Goal: Task Accomplishment & Management: Use online tool/utility

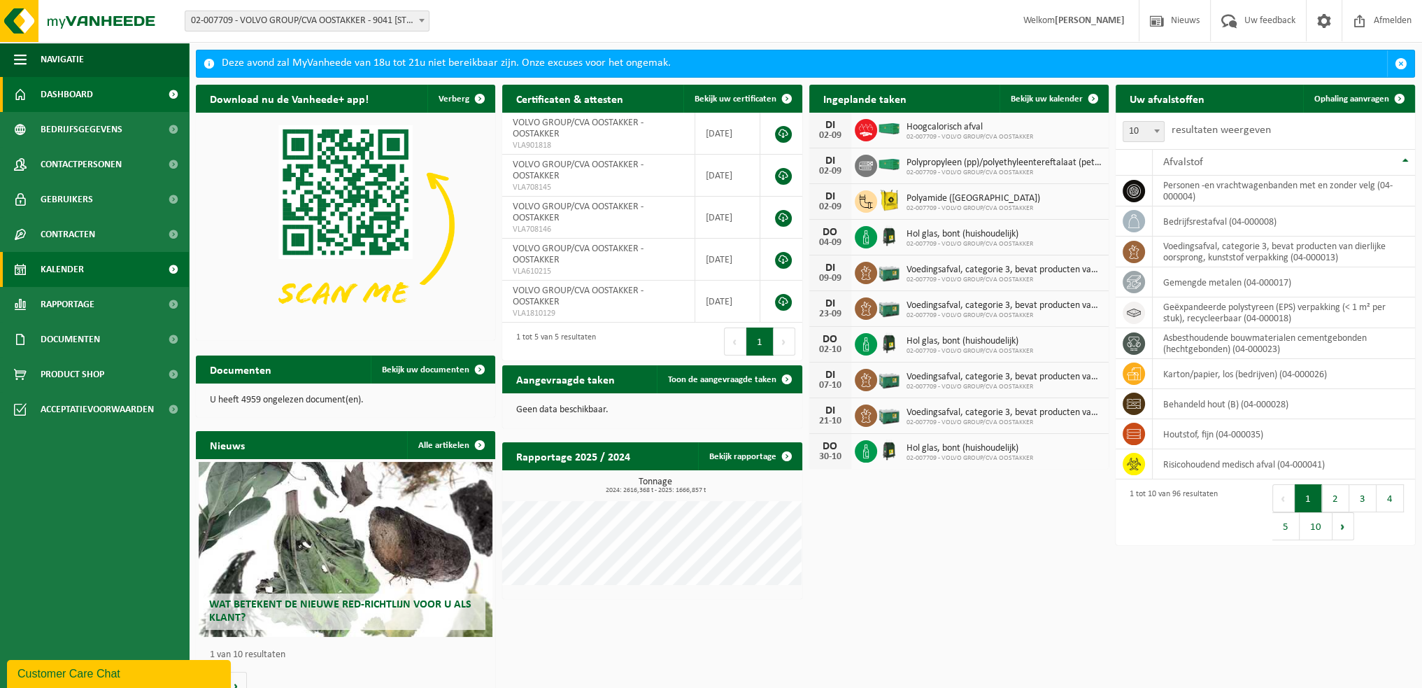
click at [79, 263] on span "Kalender" at bounding box center [62, 269] width 43 height 35
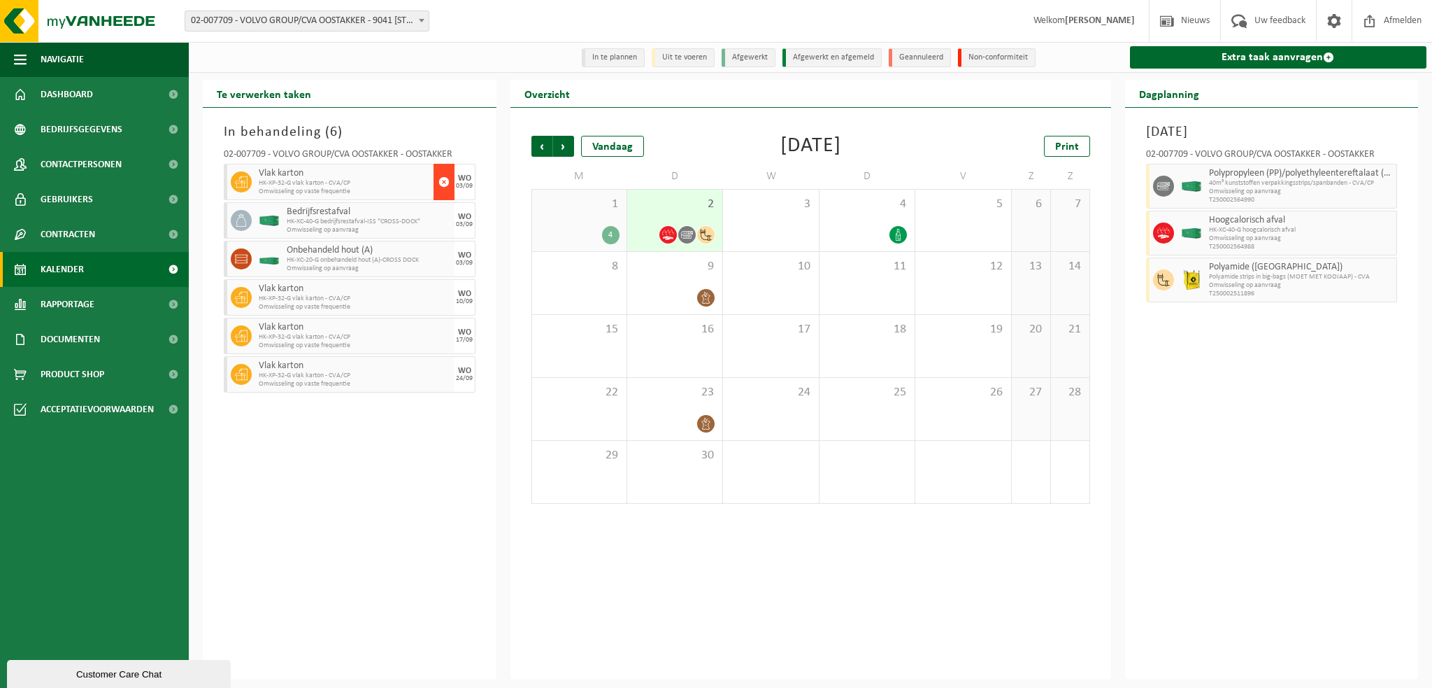
click at [442, 182] on span "button" at bounding box center [444, 182] width 11 height 28
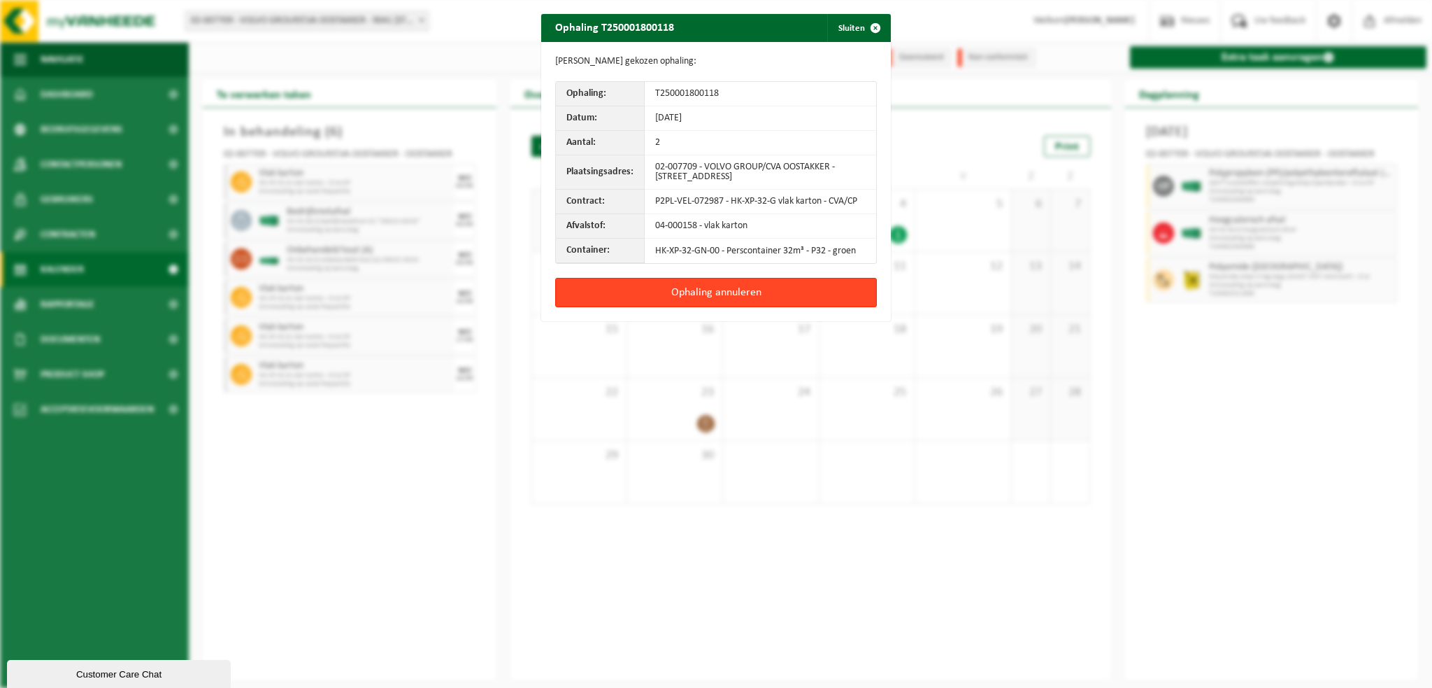
click at [704, 298] on button "Ophaling annuleren" at bounding box center [716, 292] width 322 height 29
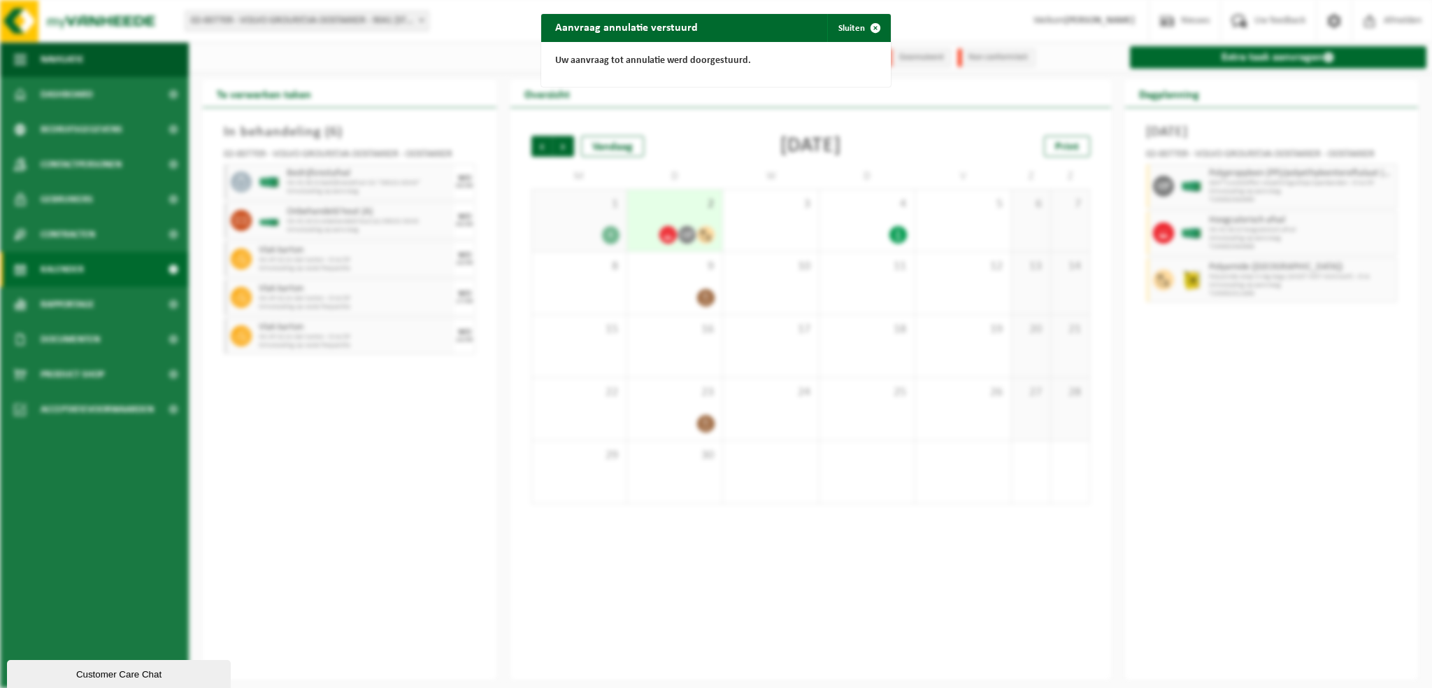
click at [305, 453] on div "Aanvraag annulatie verstuurd Sluiten Uw aanvraag tot annulatie werd doorgestuur…" at bounding box center [716, 344] width 1432 height 688
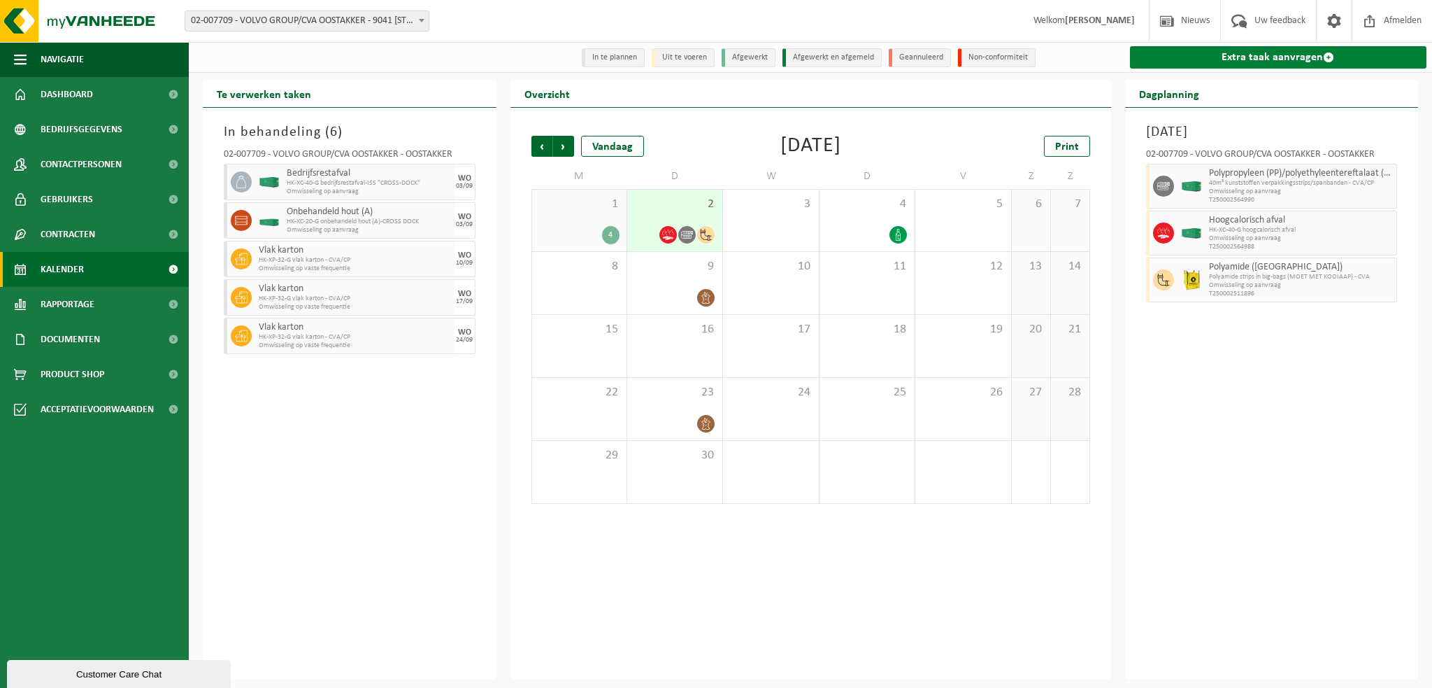
click at [1218, 63] on link "Extra taak aanvragen" at bounding box center [1278, 57] width 297 height 22
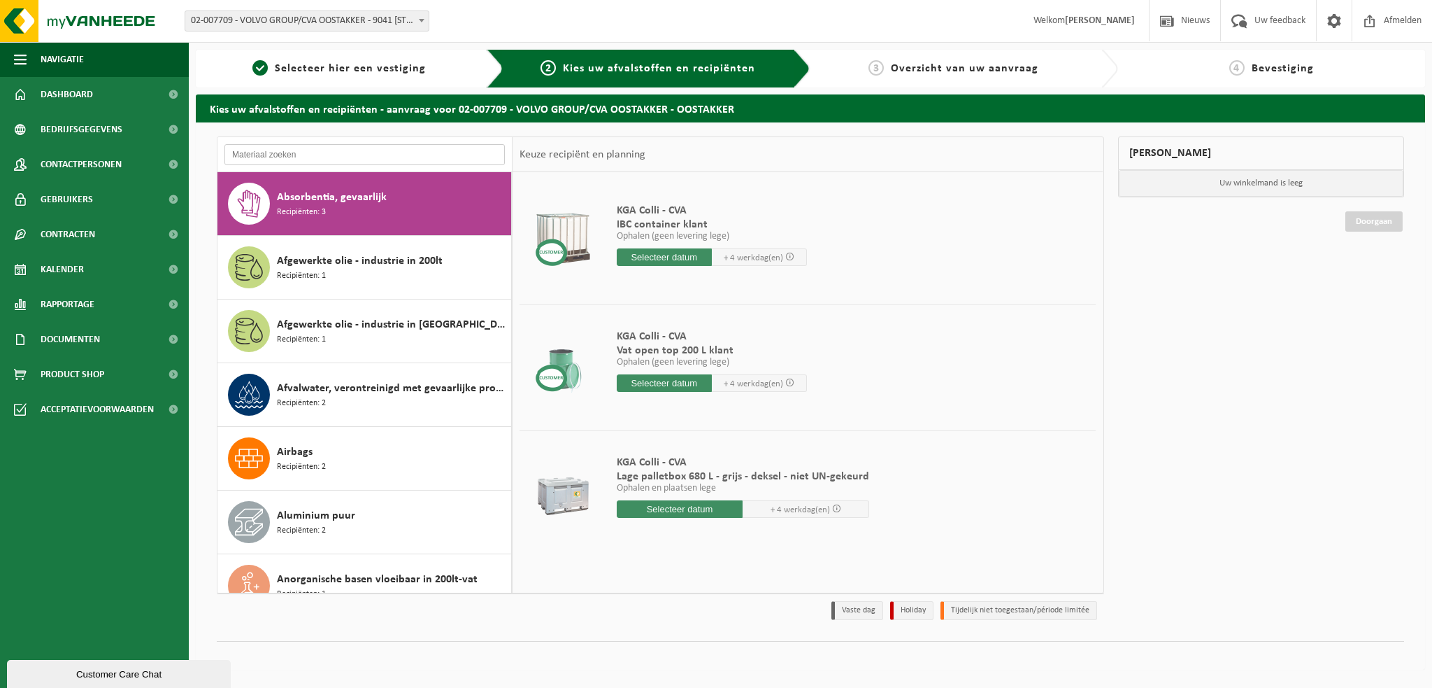
click at [287, 157] on input "text" at bounding box center [365, 154] width 280 height 21
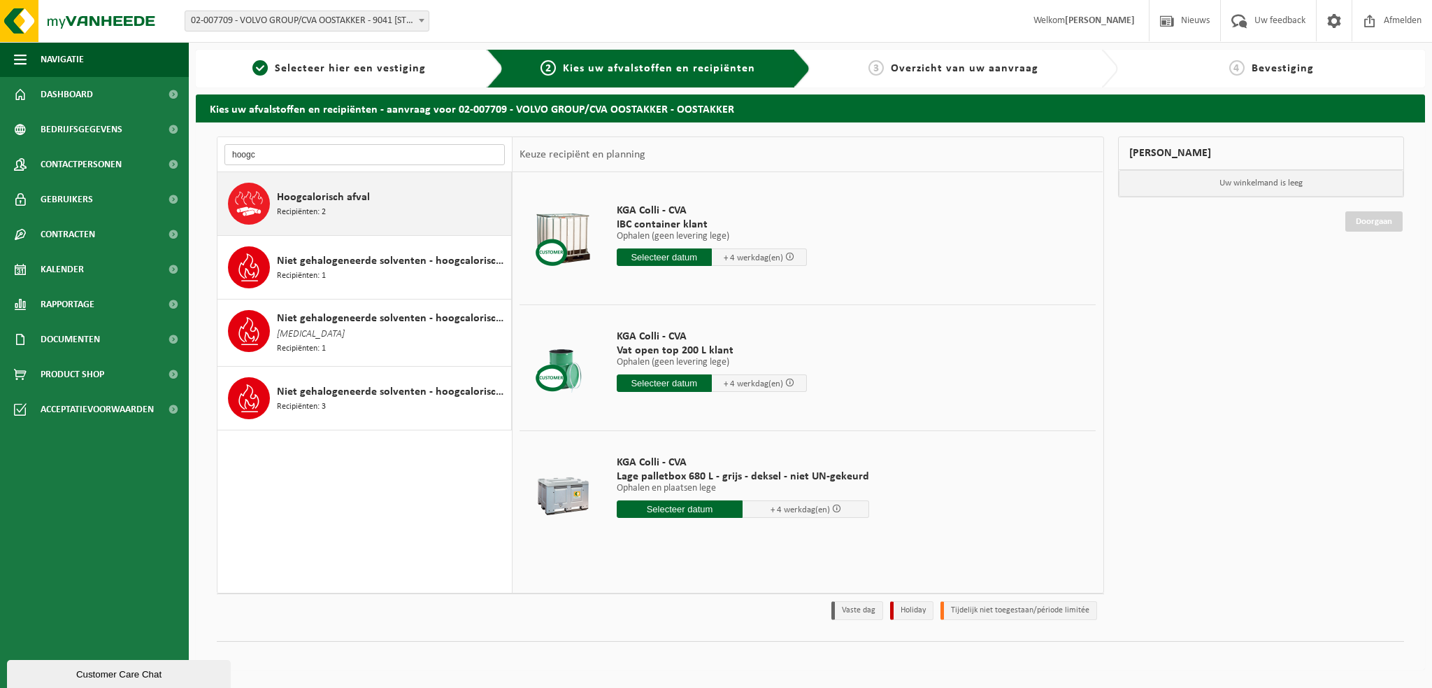
type input "hoogc"
click at [313, 198] on span "Hoogcalorisch afval" at bounding box center [323, 197] width 93 height 17
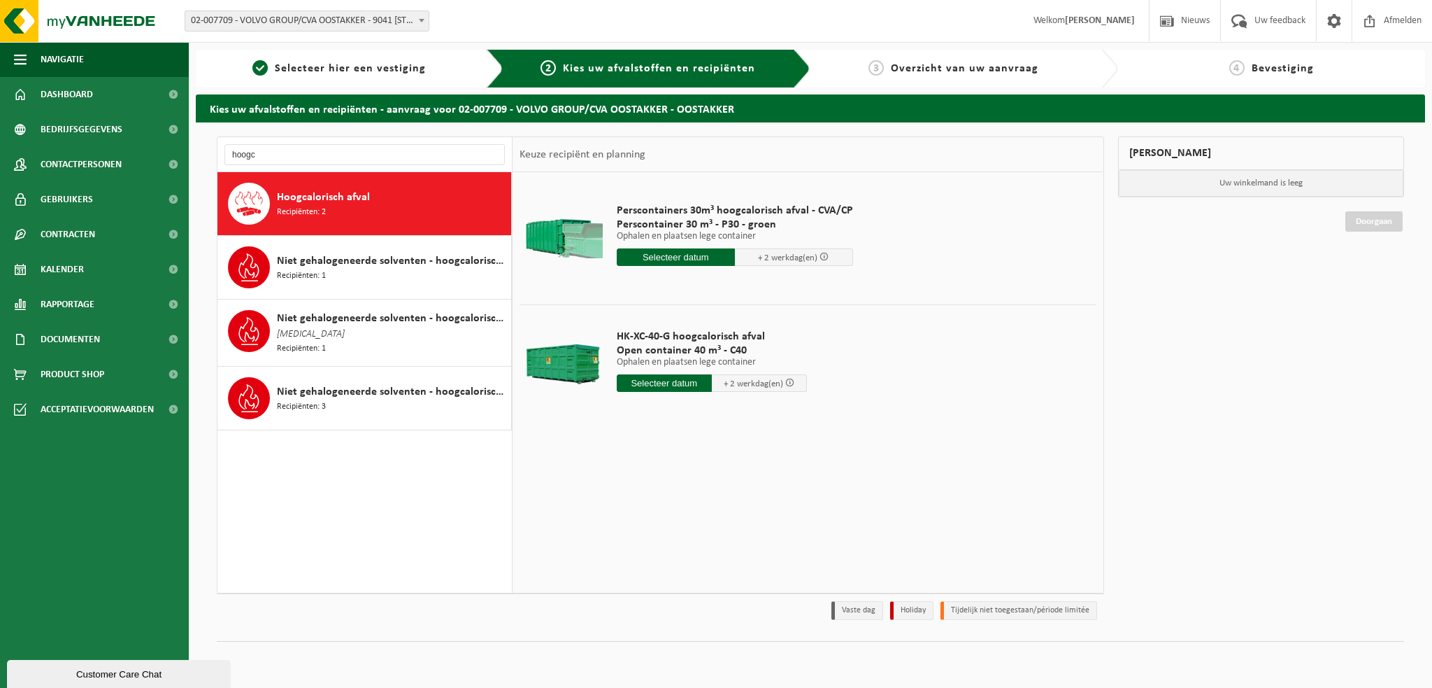
click at [681, 258] on input "text" at bounding box center [676, 256] width 118 height 17
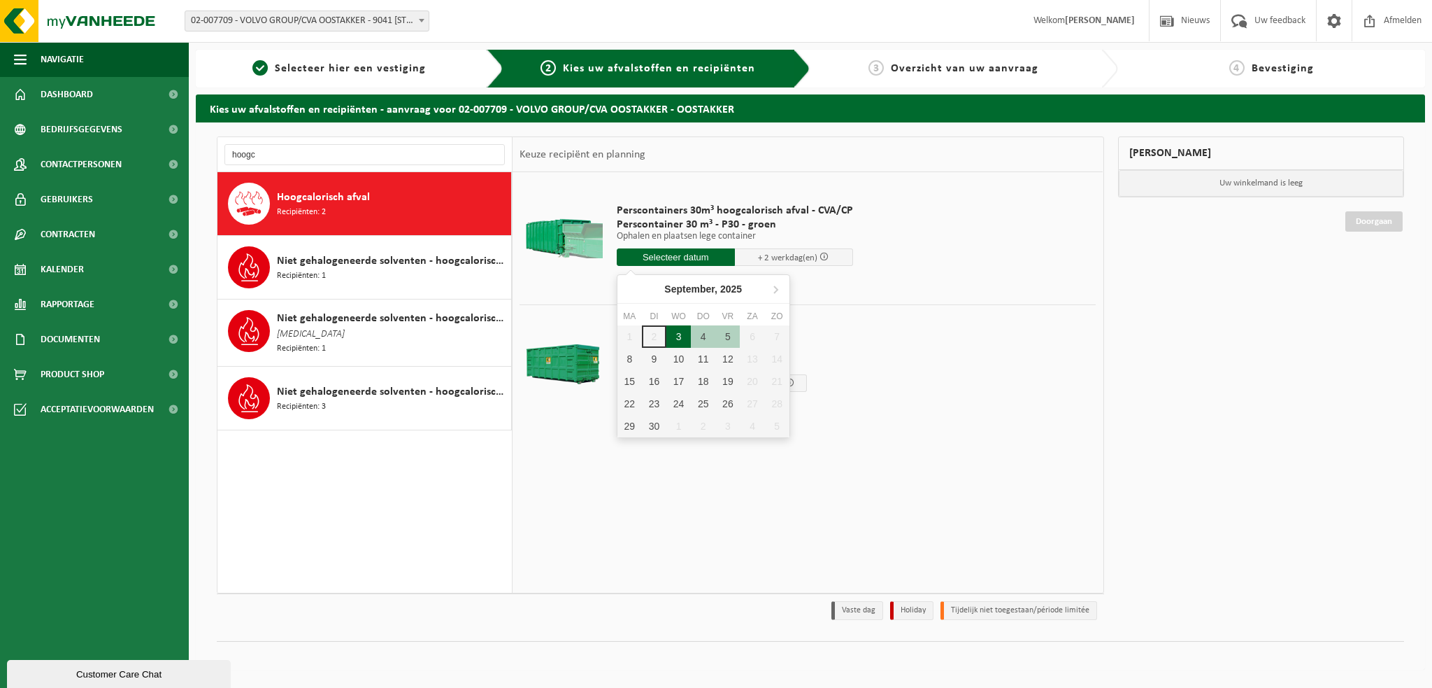
click at [676, 337] on div "3" at bounding box center [679, 336] width 24 height 22
type input "Van 2025-09-03"
type input "2025-09-03"
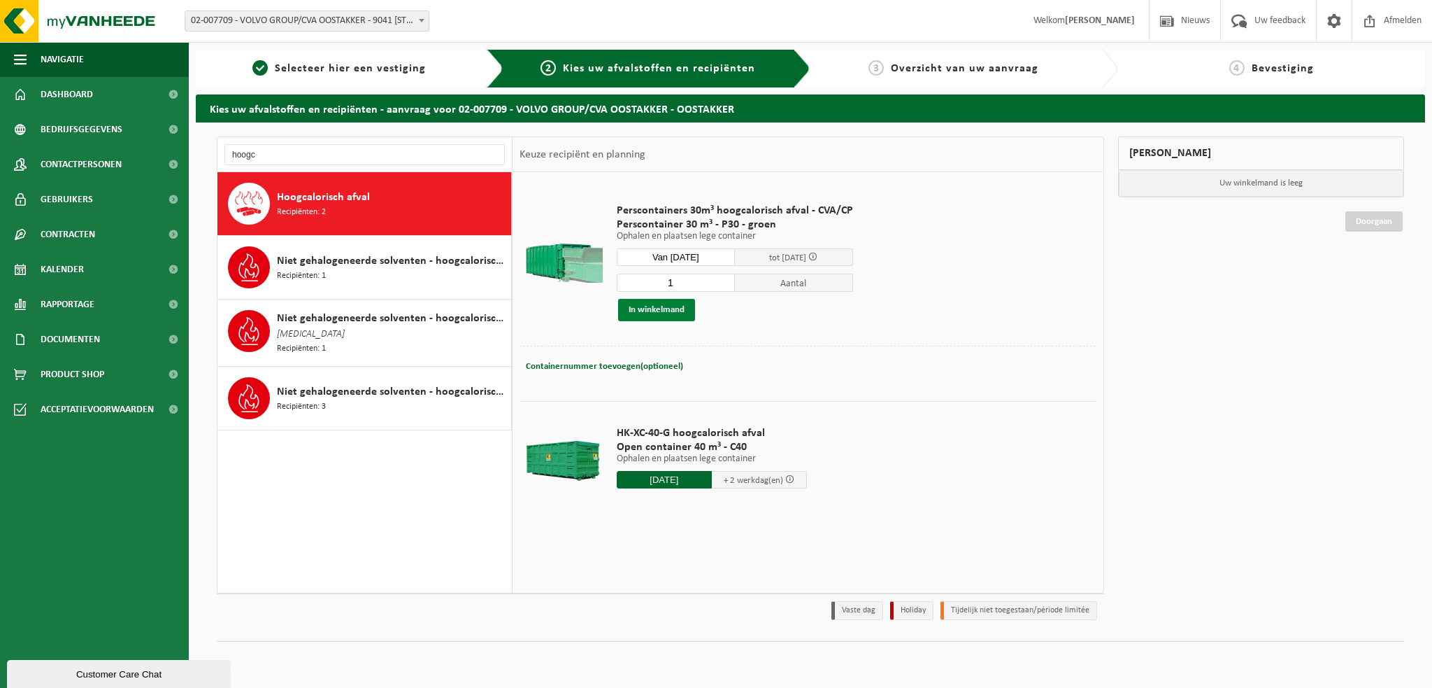
click at [659, 313] on button "In winkelmand" at bounding box center [656, 310] width 77 height 22
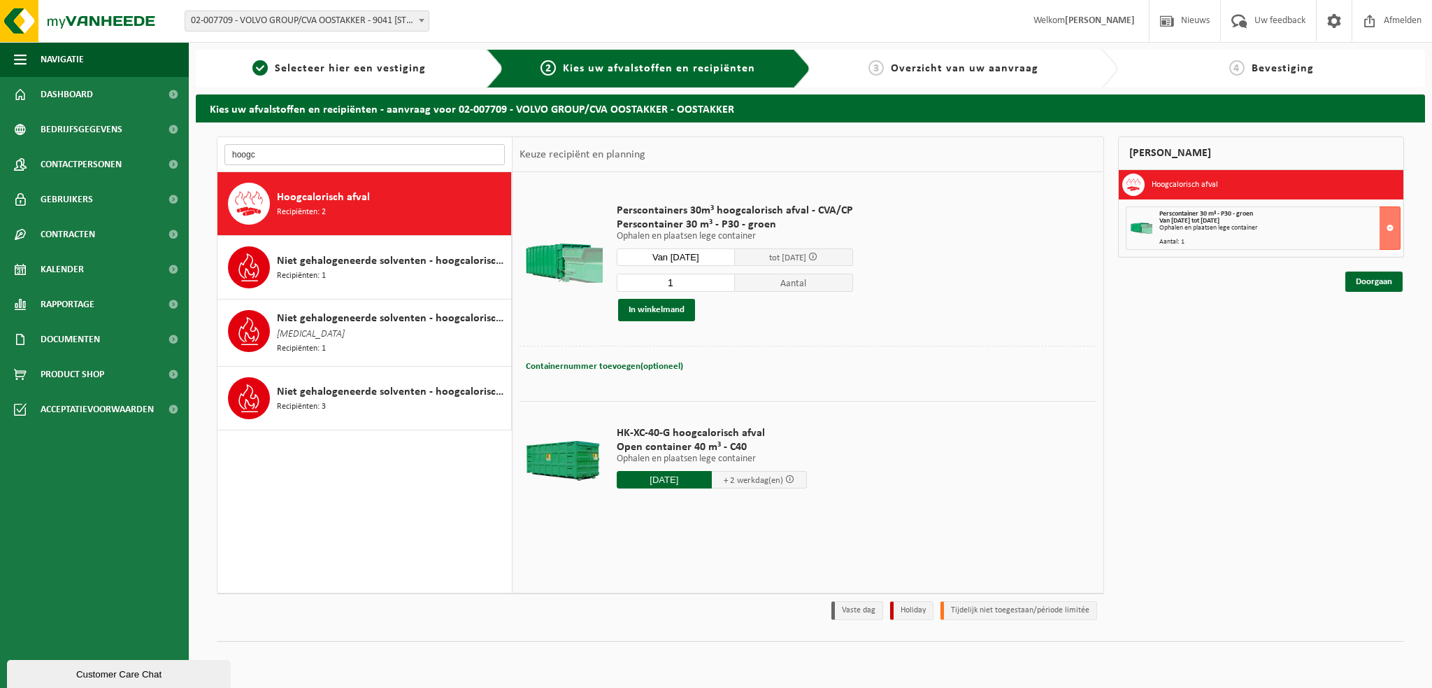
click at [278, 148] on input "hoogc" at bounding box center [365, 154] width 280 height 21
type input "h"
type input "hoogc"
click at [318, 211] on span "Recipiënten: 2" at bounding box center [301, 212] width 49 height 13
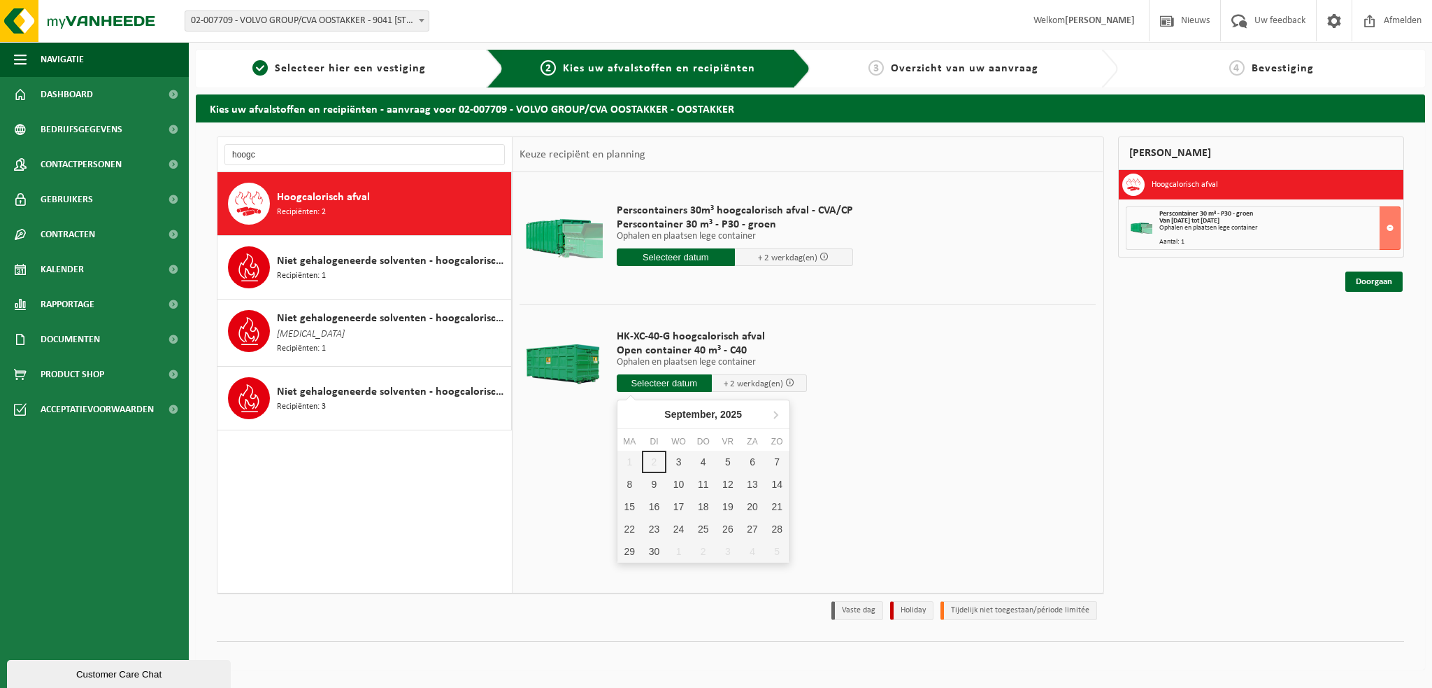
click at [636, 385] on input "text" at bounding box center [664, 382] width 95 height 17
click at [677, 462] on div "3" at bounding box center [679, 461] width 24 height 22
type input "Van 2025-09-03"
type input "2025-09-03"
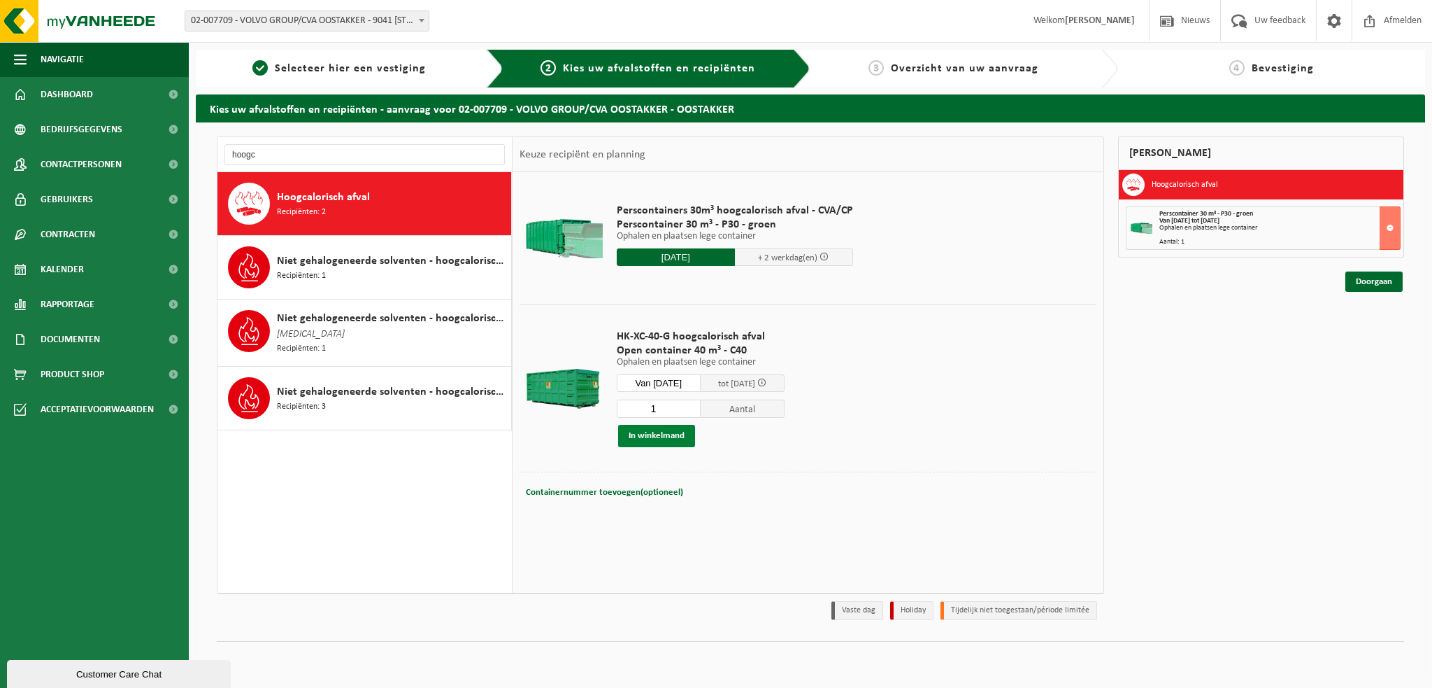
click at [660, 436] on button "In winkelmand" at bounding box center [656, 436] width 77 height 22
click at [279, 144] on input "hoogc" at bounding box center [365, 154] width 280 height 21
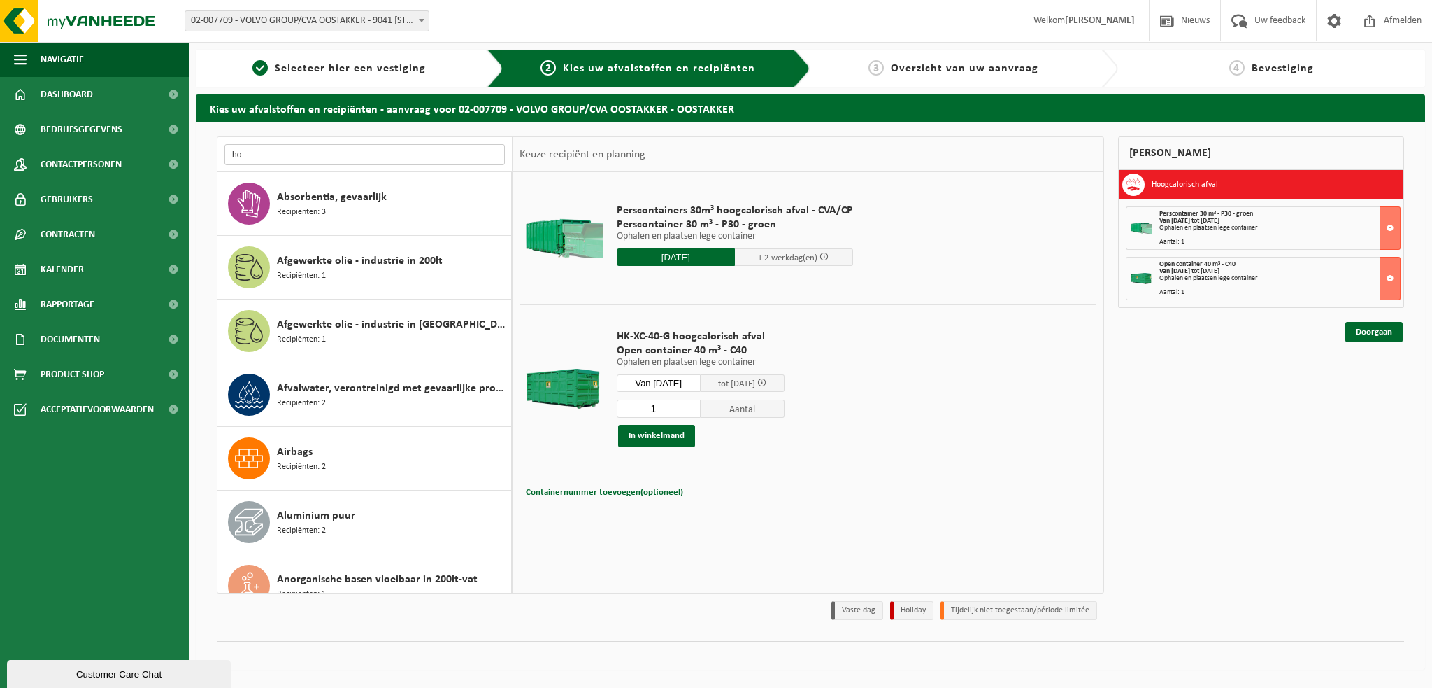
type input "h"
click at [1371, 331] on link "Doorgaan" at bounding box center [1374, 332] width 57 height 20
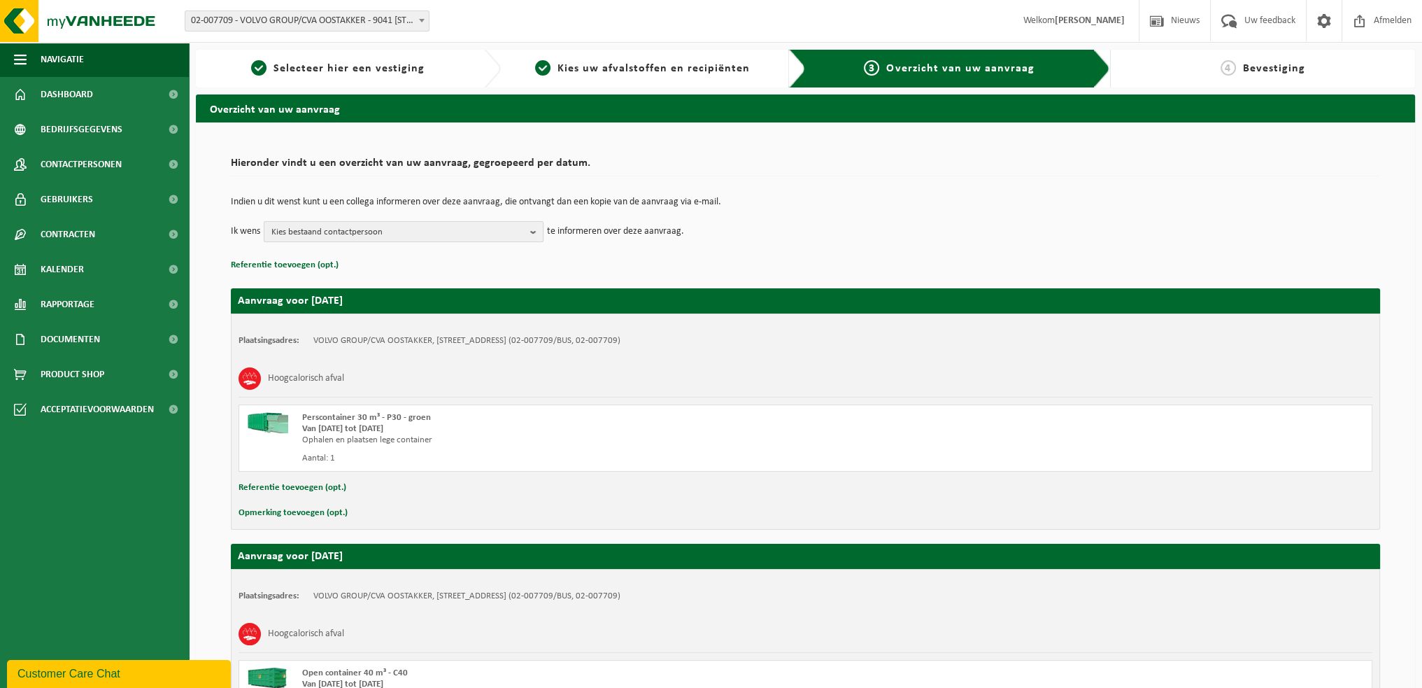
click at [534, 225] on b "button" at bounding box center [536, 232] width 13 height 20
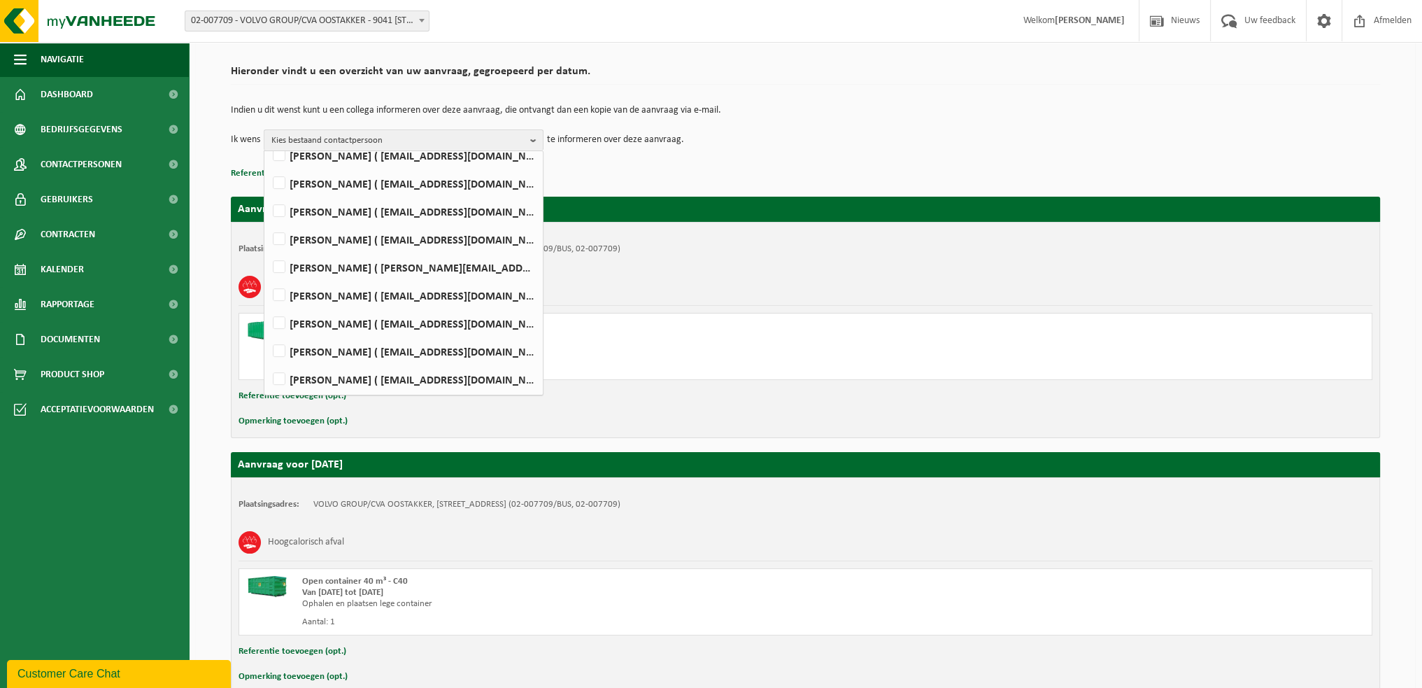
scroll to position [166, 0]
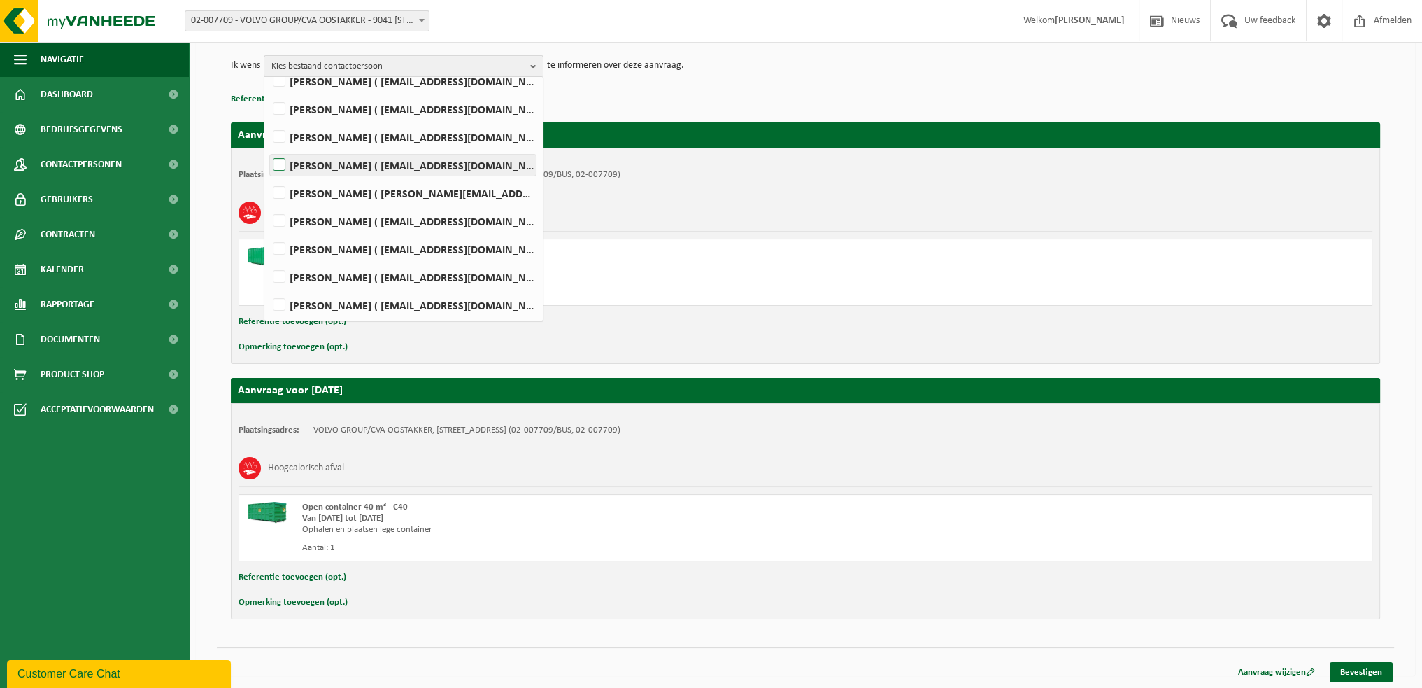
click at [285, 164] on label "[PERSON_NAME] ( [EMAIL_ADDRESS][DOMAIN_NAME] )" at bounding box center [403, 165] width 266 height 21
click at [268, 148] on input "WIM VEIRMAN ( wim.veirman@volvo.com )" at bounding box center [267, 147] width 1 height 1
checkbox input "true"
click at [1343, 672] on link "Bevestigen" at bounding box center [1361, 672] width 63 height 20
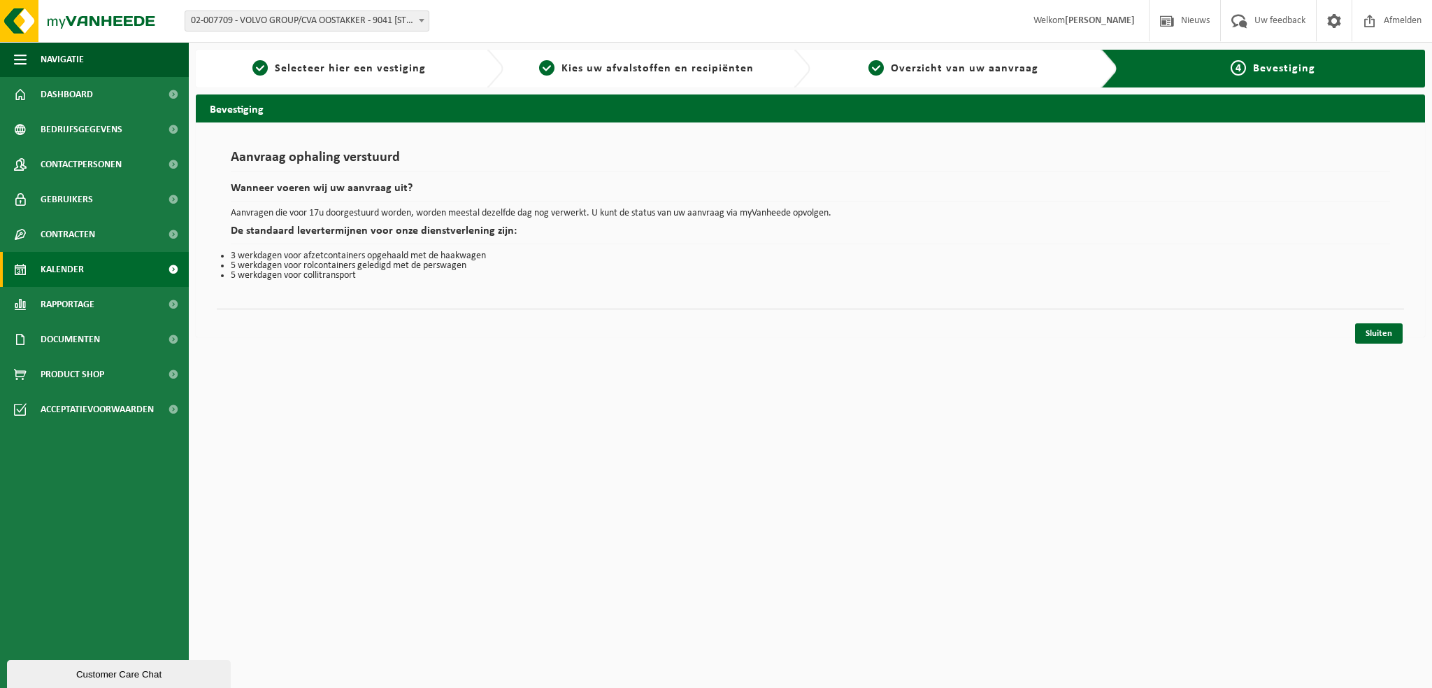
click at [85, 271] on link "Kalender" at bounding box center [94, 269] width 189 height 35
